Goal: Check status: Check status

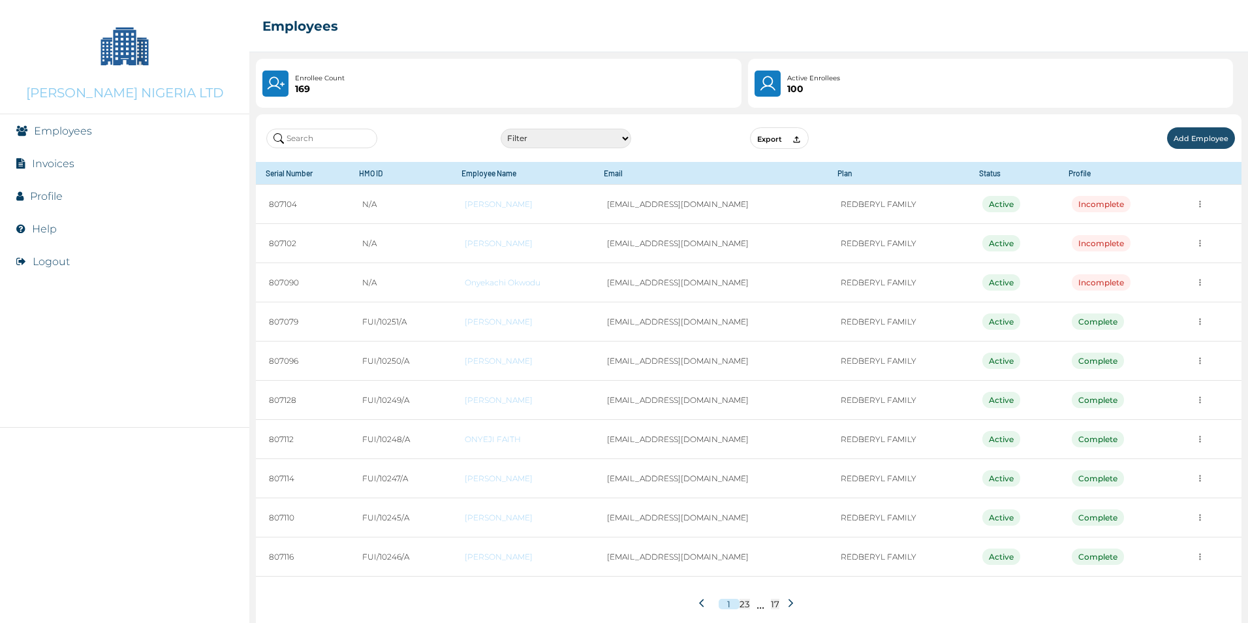
click at [316, 134] on input "text" at bounding box center [321, 139] width 111 height 20
paste input "[PERSON_NAME]"
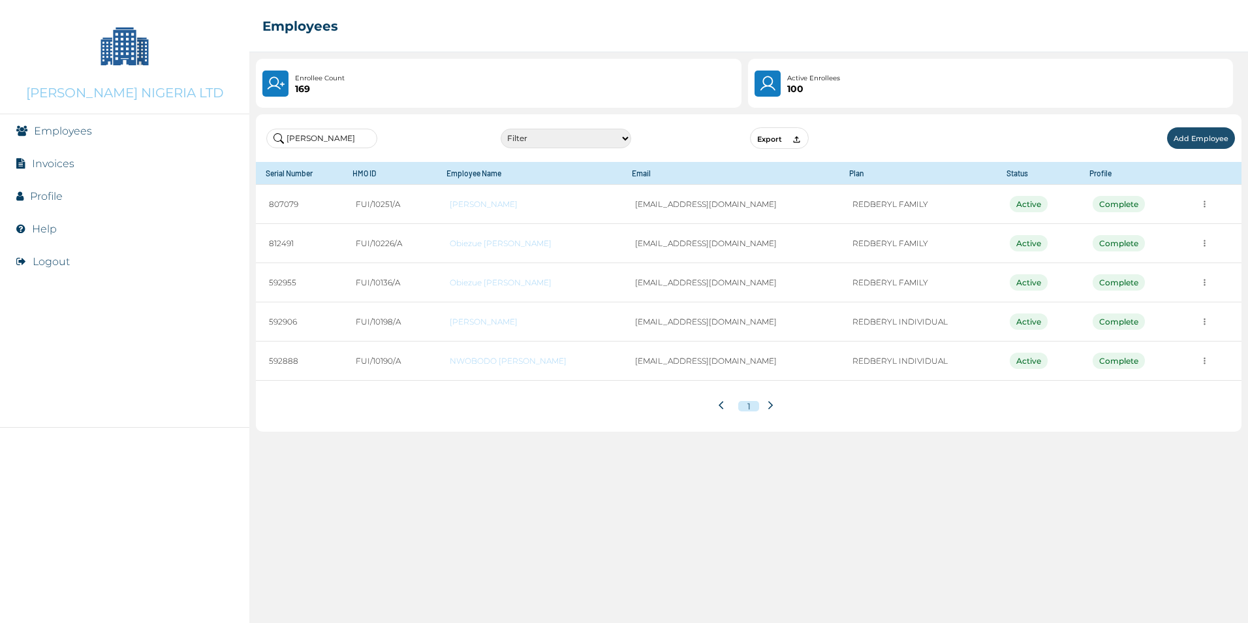
drag, startPoint x: 324, startPoint y: 140, endPoint x: 222, endPoint y: 134, distance: 101.9
click at [222, 134] on div "[PERSON_NAME] NIGERIA LTD Employees Invoices Profile Help Logout ☰ Employees En…" at bounding box center [624, 311] width 1248 height 623
paste input "[EMAIL_ADDRESS][DOMAIN_NAME]"
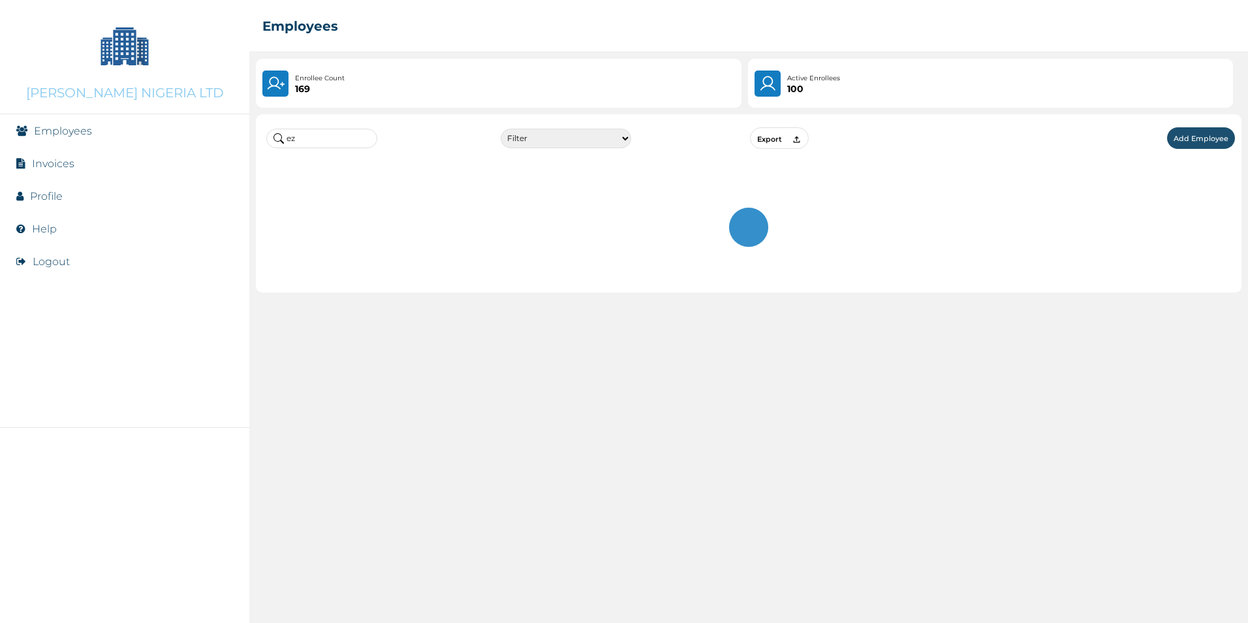
type input "e"
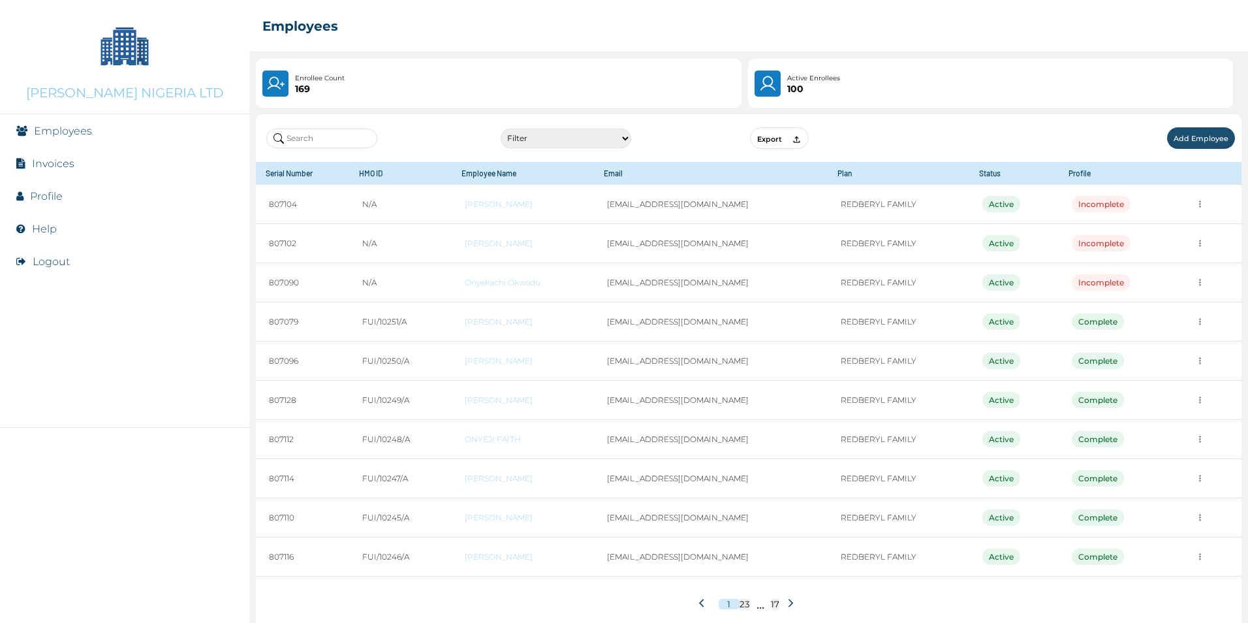
click at [324, 139] on input "text" at bounding box center [321, 139] width 111 height 20
paste input "[EMAIL_ADDRESS][DOMAIN_NAME]"
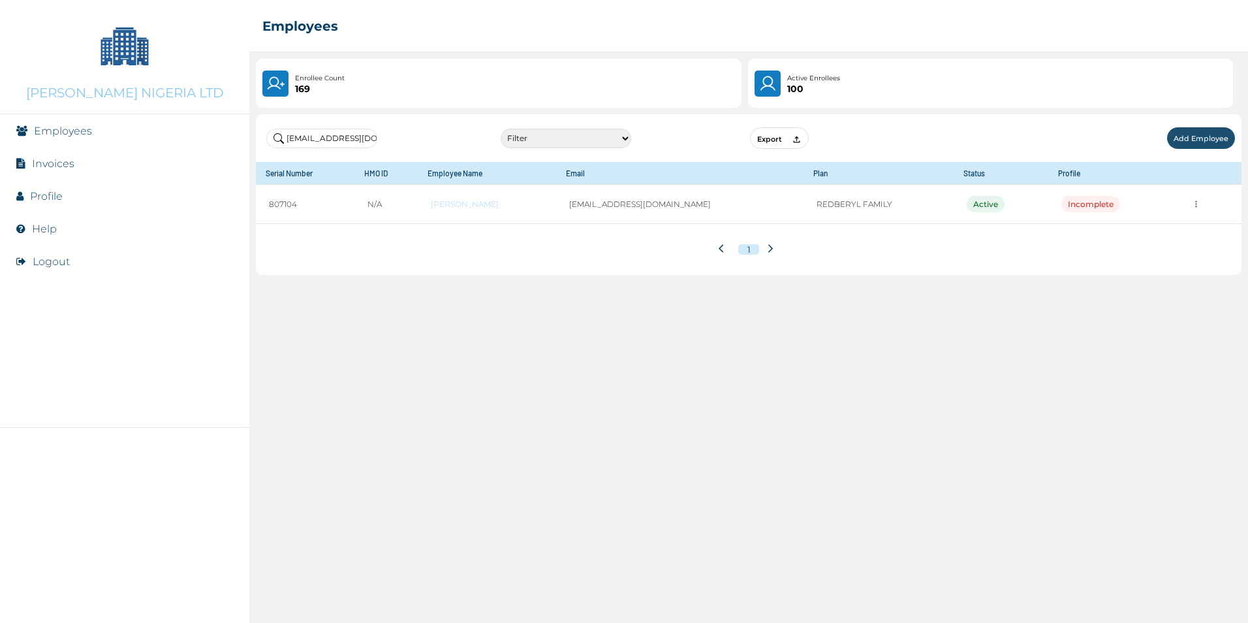
drag, startPoint x: 370, startPoint y: 136, endPoint x: 149, endPoint y: 136, distance: 221.2
click at [149, 136] on div "[PERSON_NAME] NIGERIA LTD Employees Invoices Profile Help Logout ☰ Employees En…" at bounding box center [624, 311] width 1248 height 623
paste input "[EMAIL_ADDRESS][DOMAIN_NAME]"
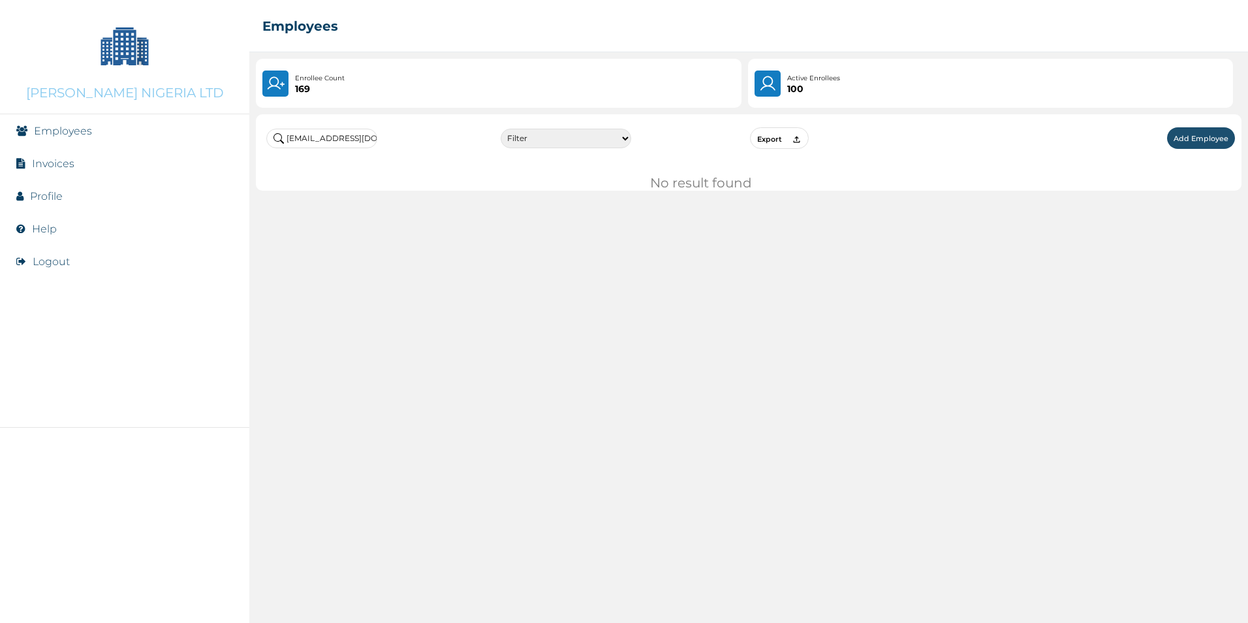
drag, startPoint x: 375, startPoint y: 138, endPoint x: 144, endPoint y: 134, distance: 230.4
click at [144, 134] on div "[PERSON_NAME] NIGERIA LTD Employees Invoices Profile Help Logout ☰ Employees En…" at bounding box center [624, 311] width 1248 height 623
paste input "text"
drag, startPoint x: 374, startPoint y: 141, endPoint x: -3, endPoint y: 118, distance: 377.2
click at [0, 118] on html "[PERSON_NAME] NIGERIA LTD Employees Invoices Profile Help Logout ☰ Employees En…" at bounding box center [624, 311] width 1248 height 623
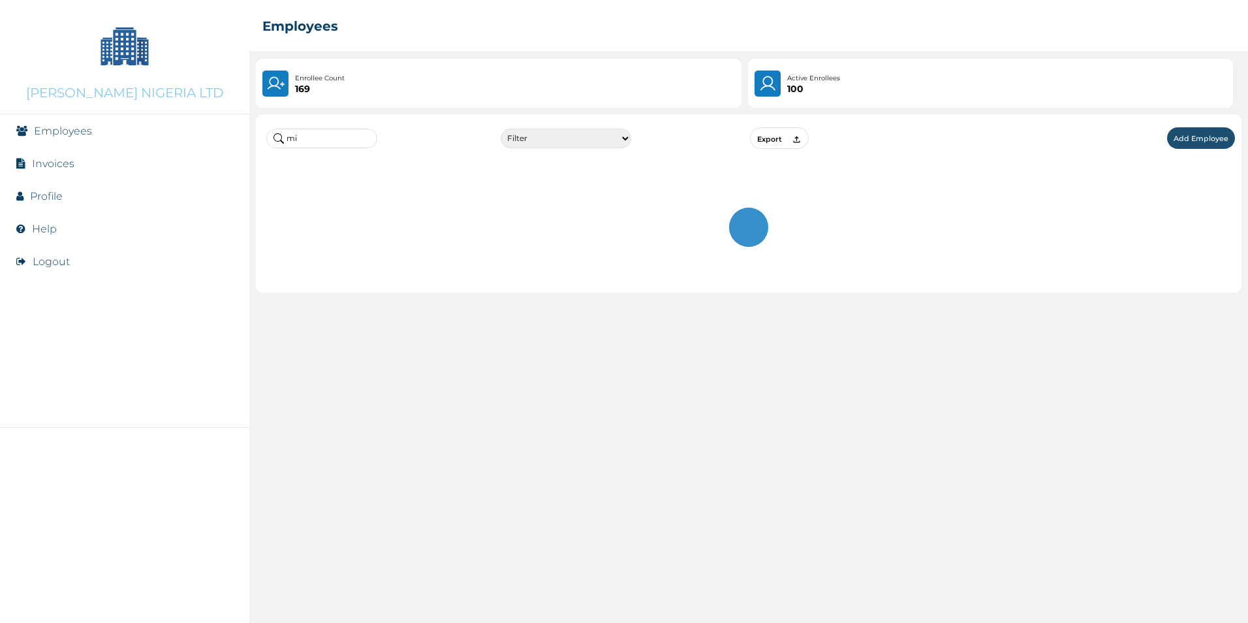
type input "m"
paste input "[EMAIL_ADDRESS][DOMAIN_NAME]"
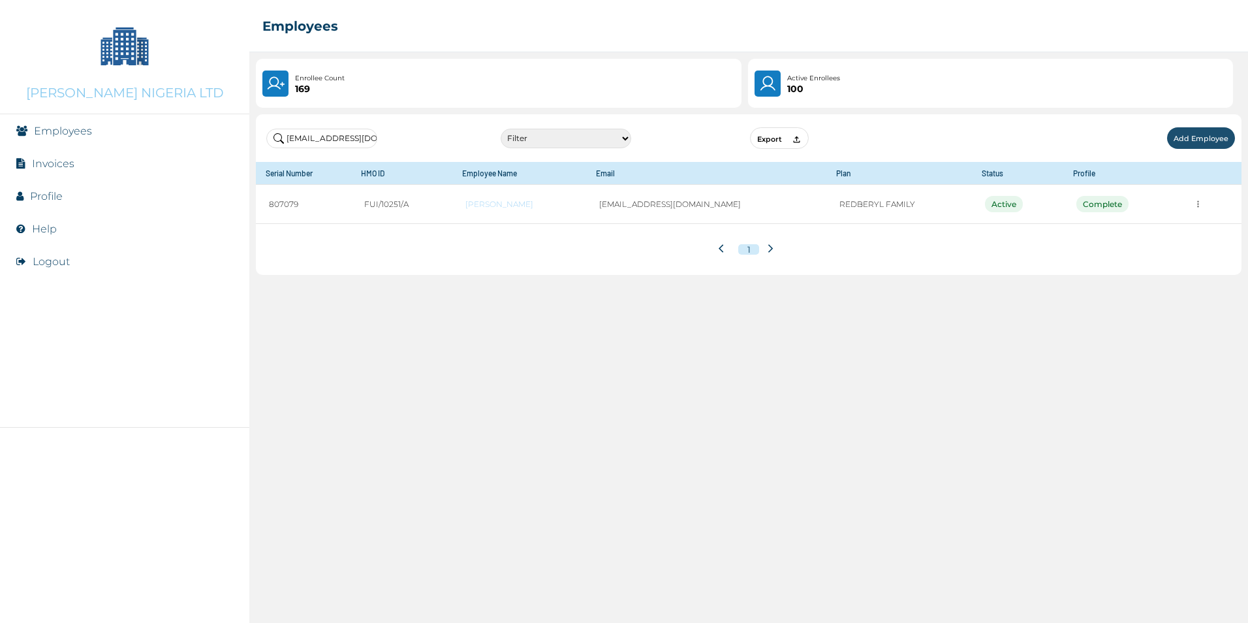
click at [355, 144] on input "[EMAIL_ADDRESS][DOMAIN_NAME]" at bounding box center [321, 139] width 111 height 20
click at [355, 142] on input "[EMAIL_ADDRESS][DOMAIN_NAME]" at bounding box center [321, 139] width 111 height 20
click at [355, 141] on input "[EMAIL_ADDRESS][DOMAIN_NAME]" at bounding box center [321, 139] width 111 height 20
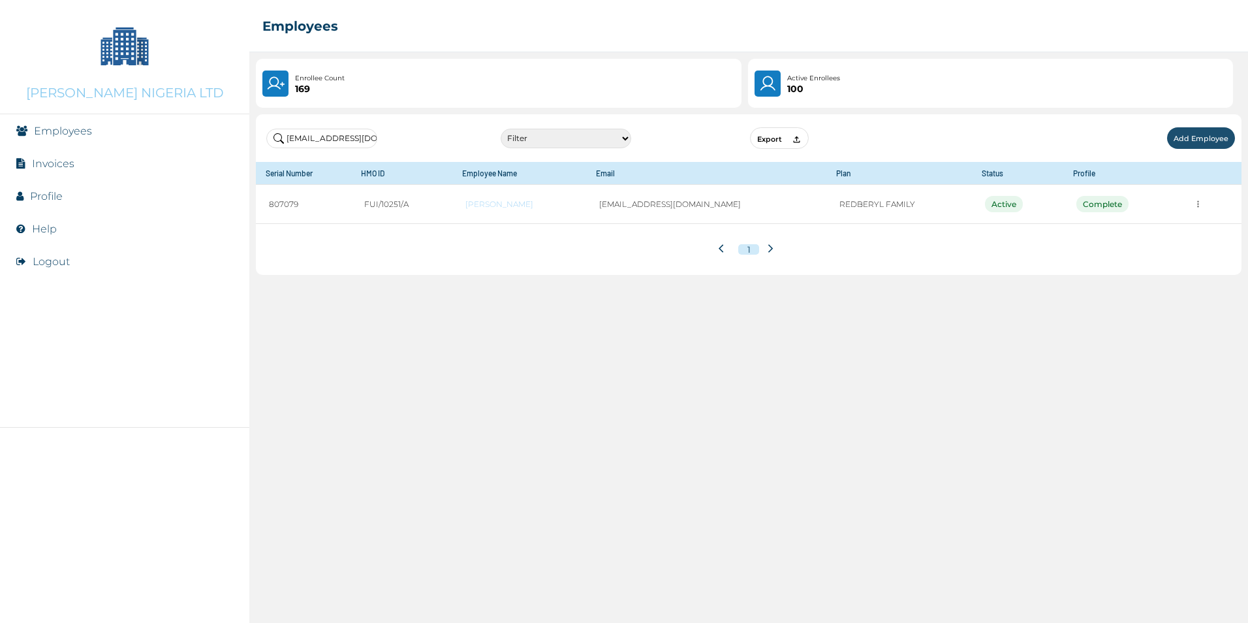
click at [355, 141] on input "[EMAIL_ADDRESS][DOMAIN_NAME]" at bounding box center [321, 139] width 111 height 20
paste input "onyekachiokwodu6@gmai"
type input "[EMAIL_ADDRESS][DOMAIN_NAME]"
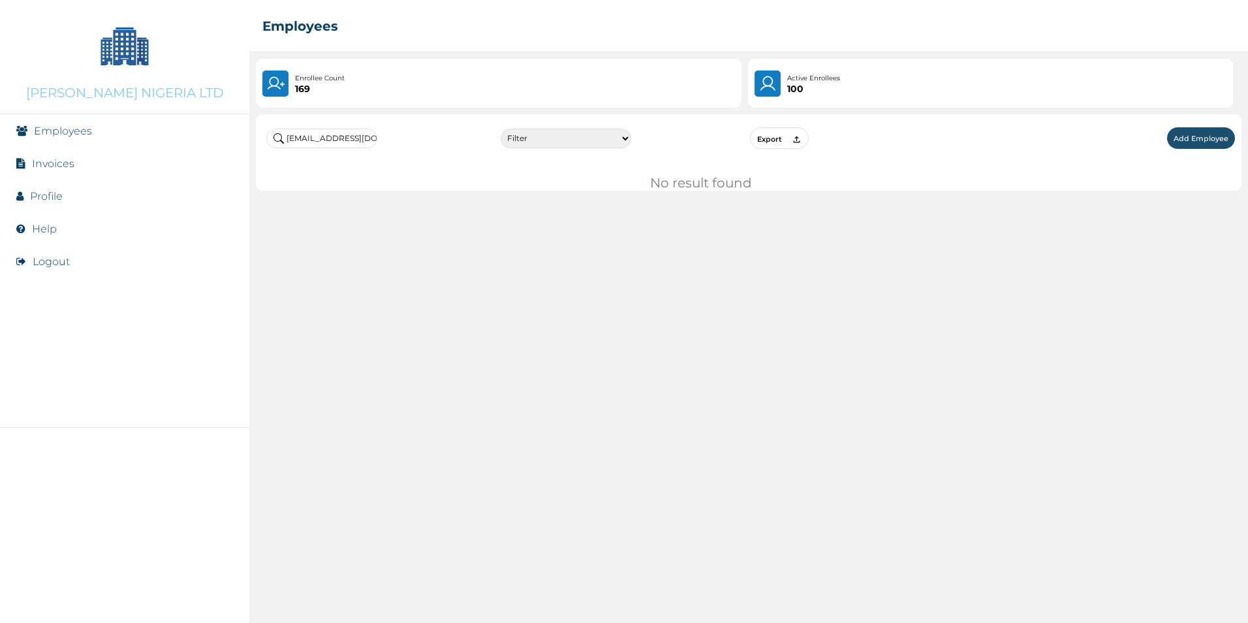
drag, startPoint x: 373, startPoint y: 140, endPoint x: 59, endPoint y: 119, distance: 314.6
click at [59, 119] on div "[PERSON_NAME] NIGERIA LTD Employees Invoices Profile Help Logout ☰ Employees En…" at bounding box center [624, 311] width 1248 height 623
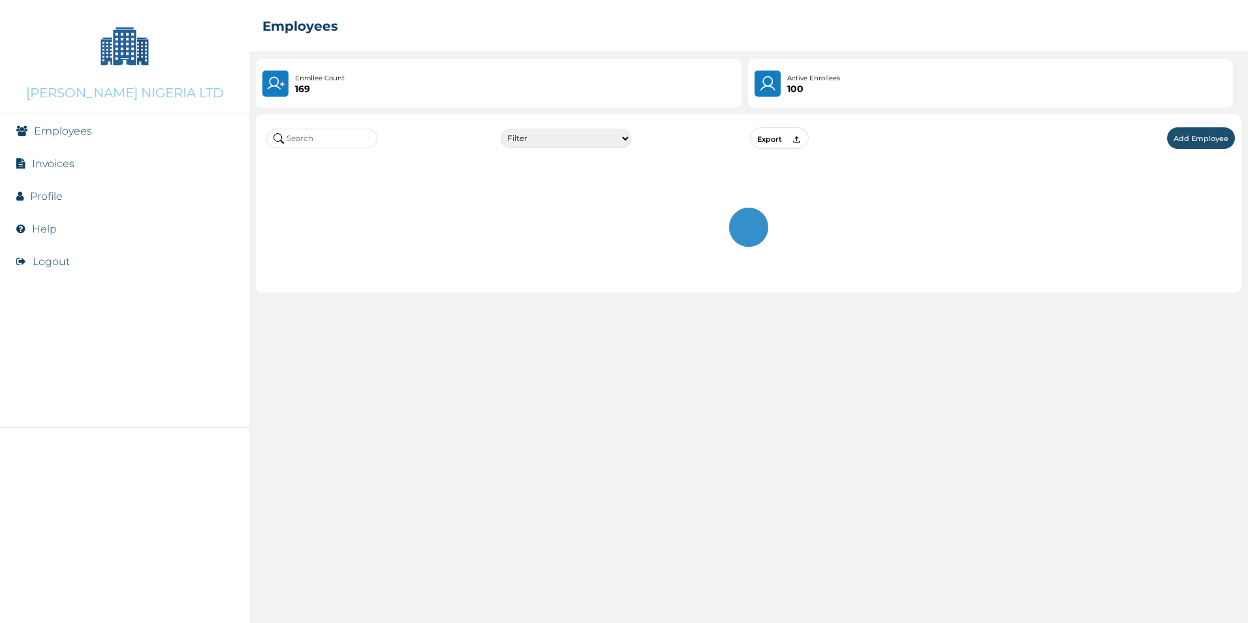
paste input "[EMAIL_ADDRESS][DOMAIN_NAME]"
type input "[EMAIL_ADDRESS][DOMAIN_NAME]"
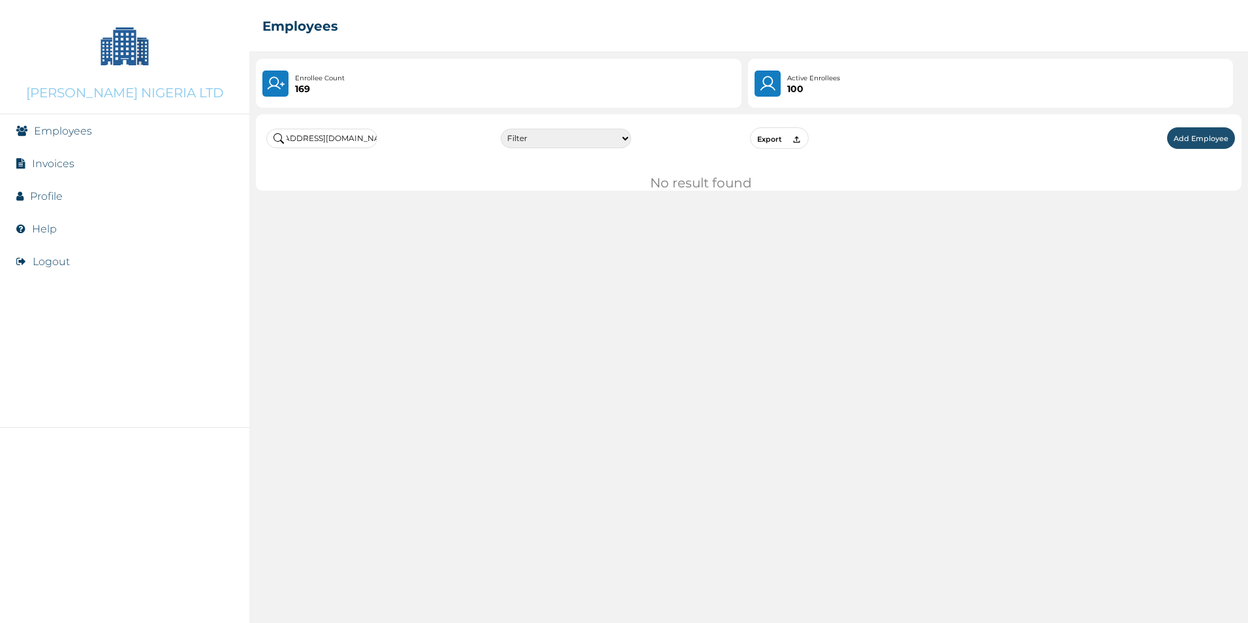
click at [369, 136] on input "[EMAIL_ADDRESS][DOMAIN_NAME]" at bounding box center [321, 139] width 111 height 20
drag, startPoint x: 369, startPoint y: 136, endPoint x: 131, endPoint y: 136, distance: 238.9
click at [131, 136] on div "[PERSON_NAME] NIGERIA LTD Employees Invoices Profile Help Logout ☰ Employees En…" at bounding box center [624, 311] width 1248 height 623
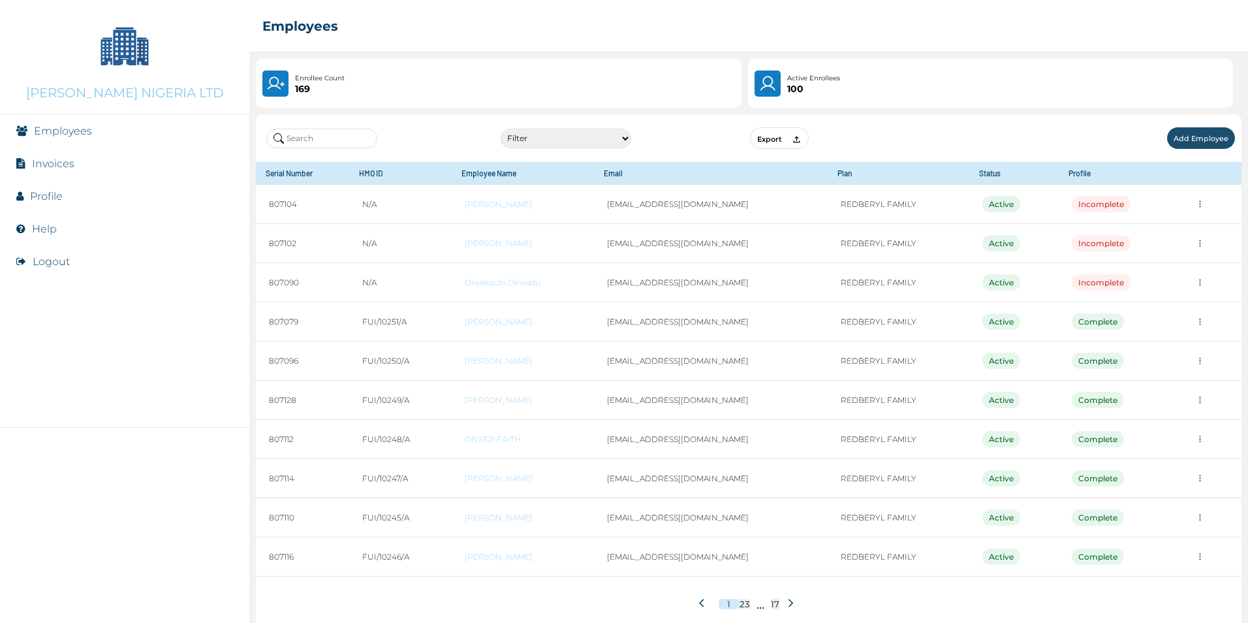
paste input "onyekachi"
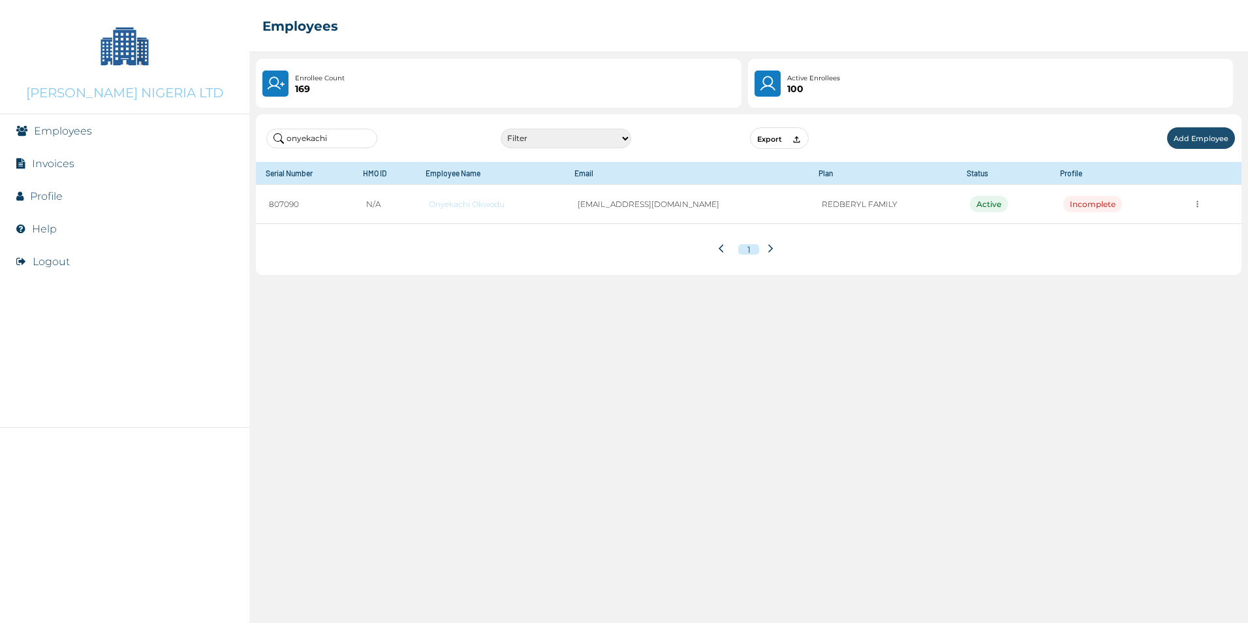
type input "onyekachi"
drag, startPoint x: 341, startPoint y: 145, endPoint x: 168, endPoint y: 123, distance: 175.0
click at [168, 123] on div "[PERSON_NAME] NIGERIA LTD Employees Invoices Profile Help Logout ☰ Employees En…" at bounding box center [624, 311] width 1248 height 623
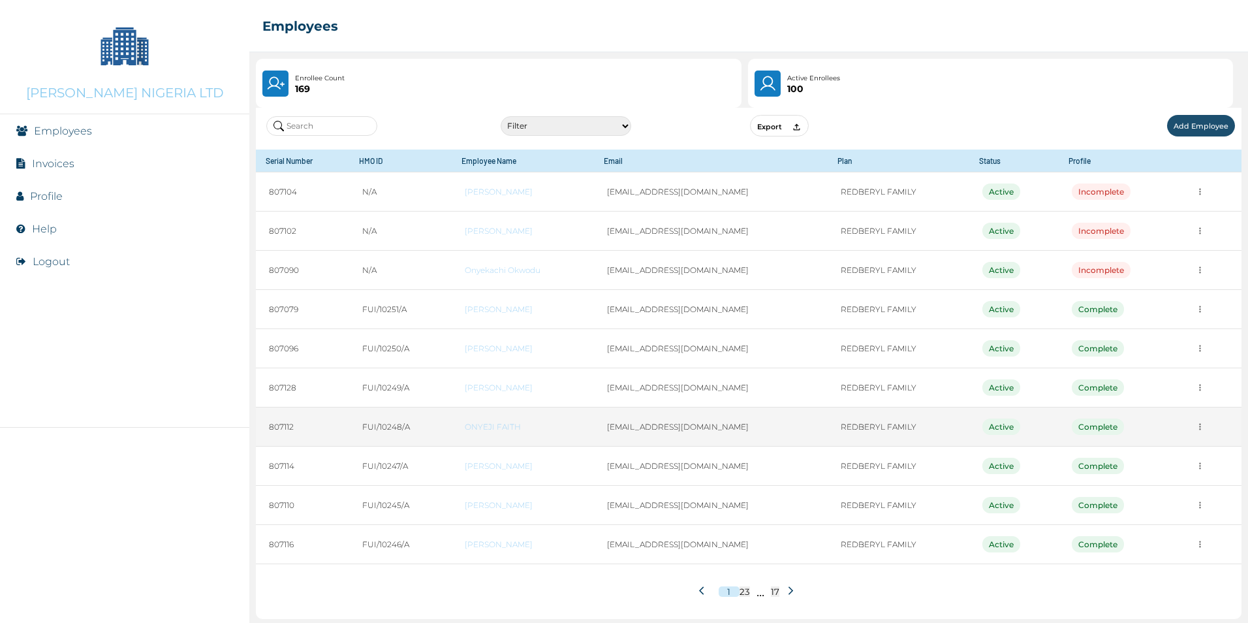
scroll to position [15, 0]
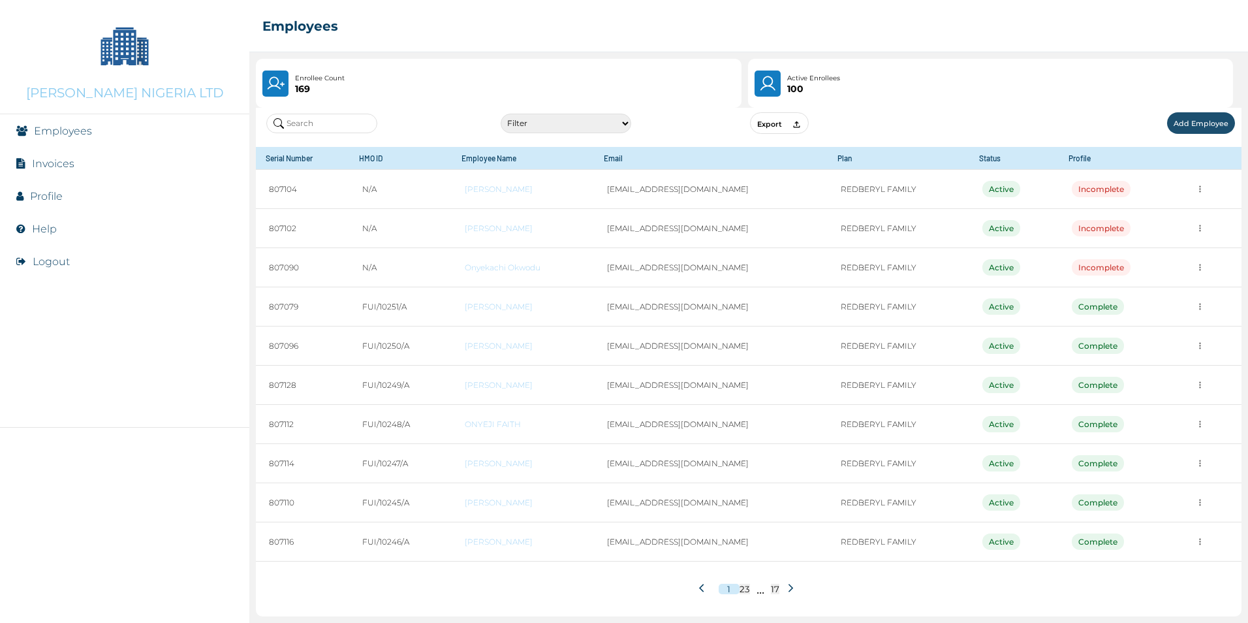
click at [316, 117] on input "text" at bounding box center [321, 124] width 111 height 20
paste input "[EMAIL_ADDRESS][DOMAIN_NAME]"
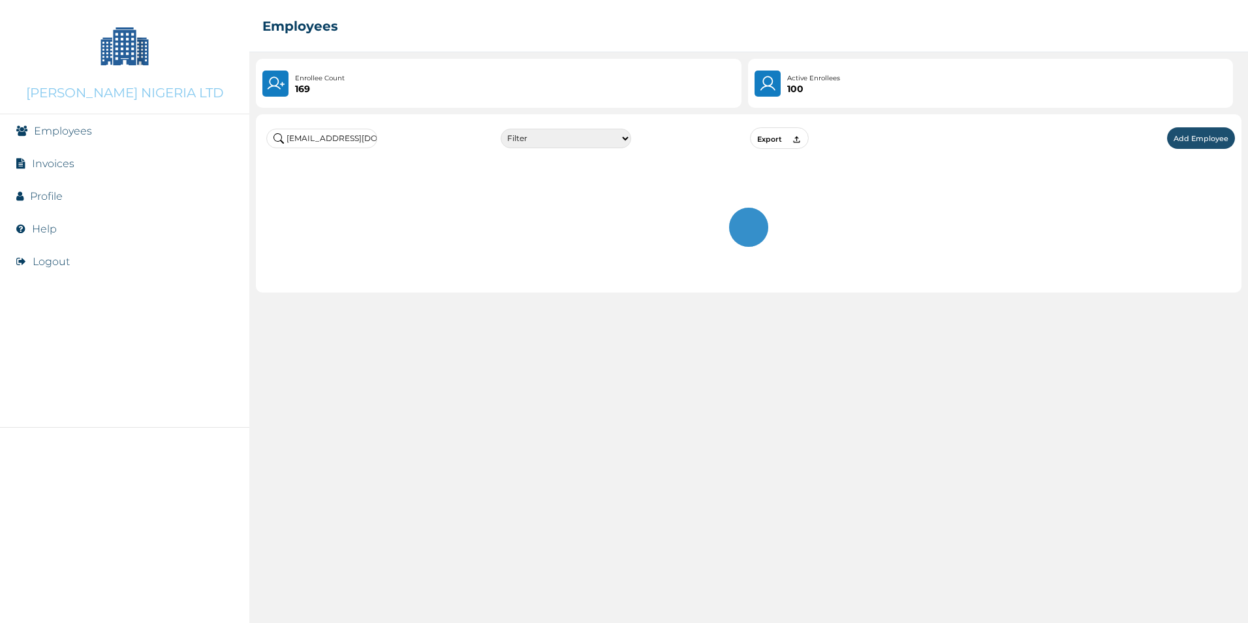
scroll to position [0, 0]
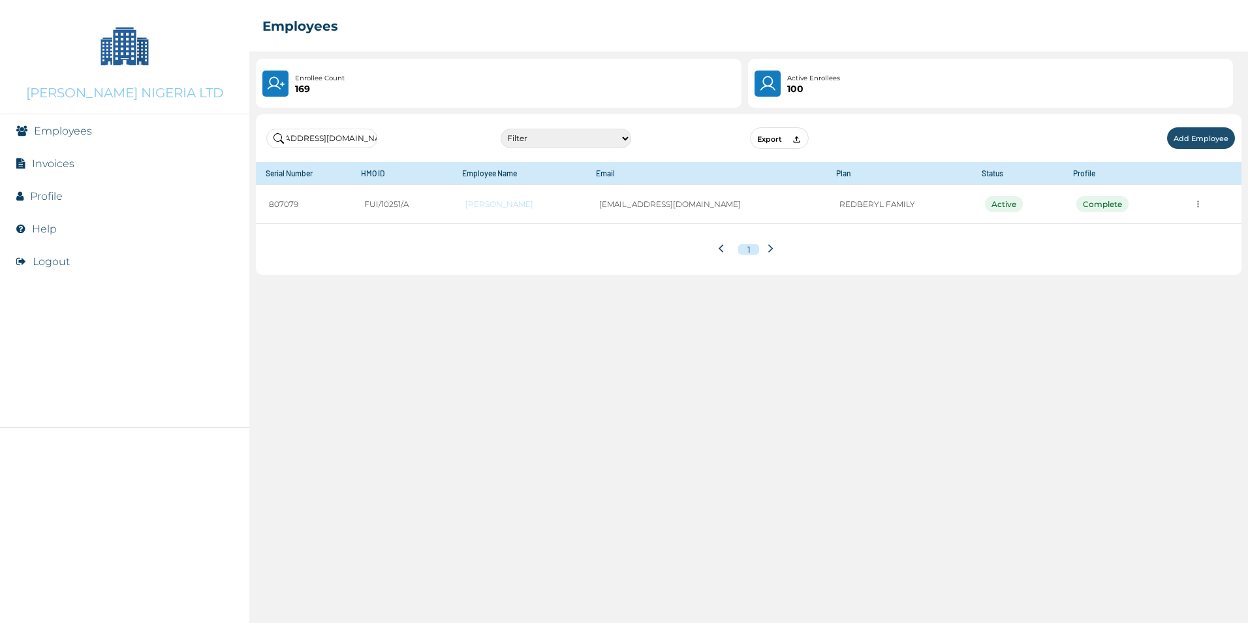
type input "[EMAIL_ADDRESS][DOMAIN_NAME]"
